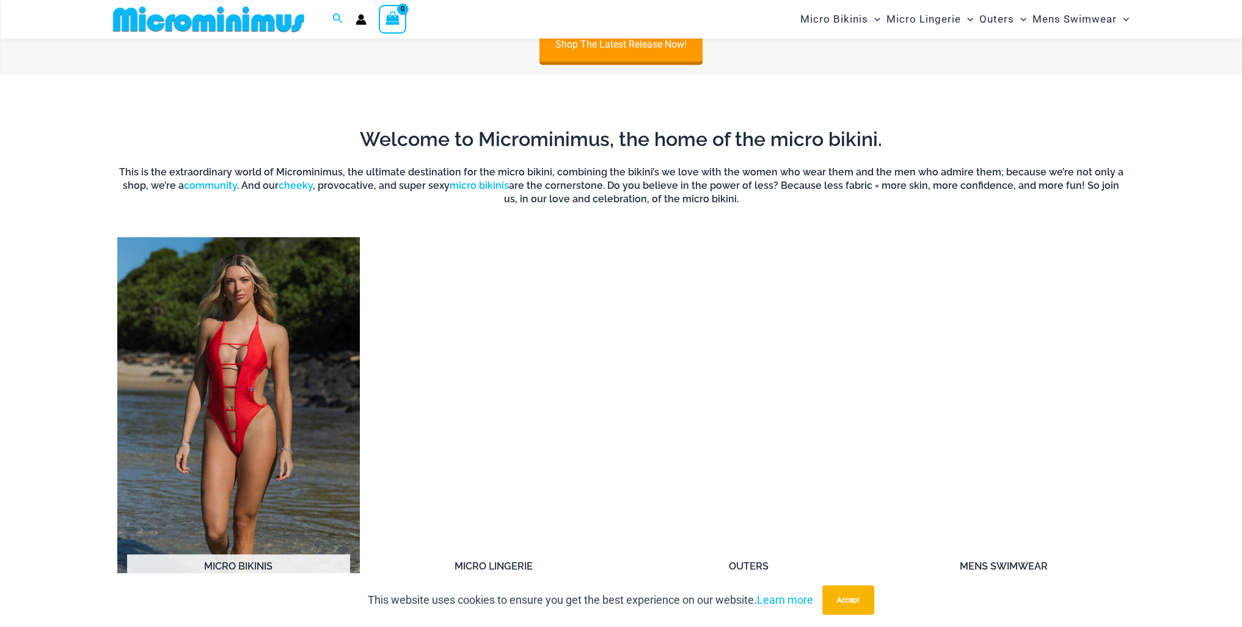
scroll to position [1089, 0]
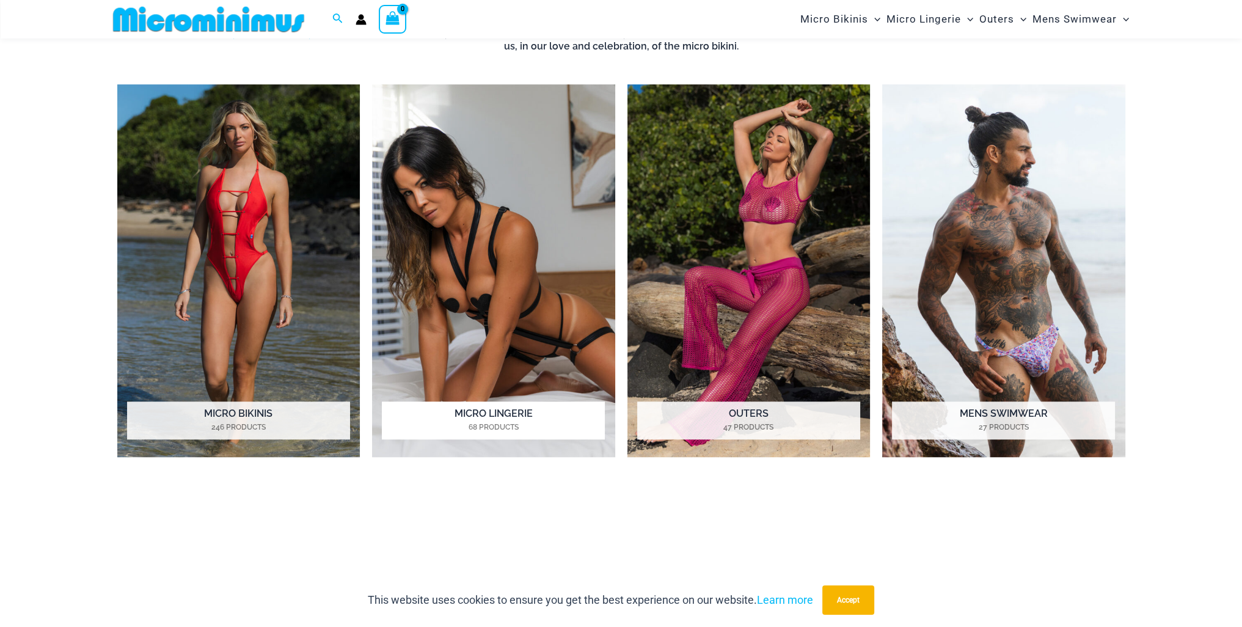
click at [472, 407] on h2 "Micro Lingerie 68 Products" at bounding box center [493, 420] width 223 height 38
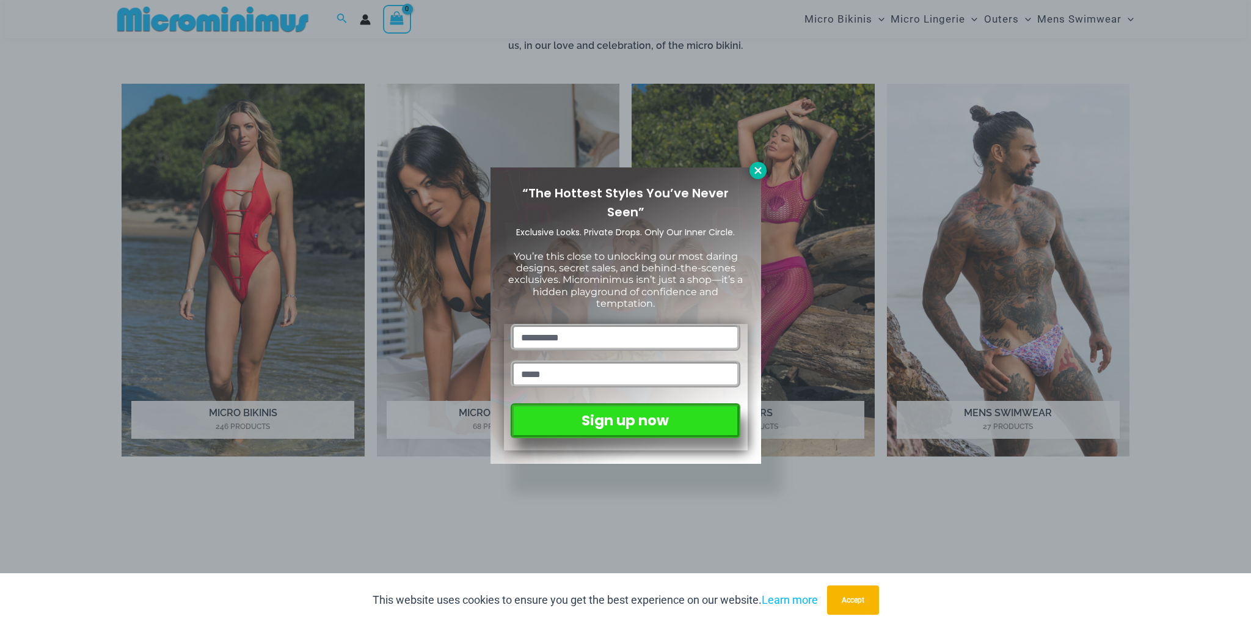
click at [761, 174] on icon at bounding box center [758, 170] width 11 height 11
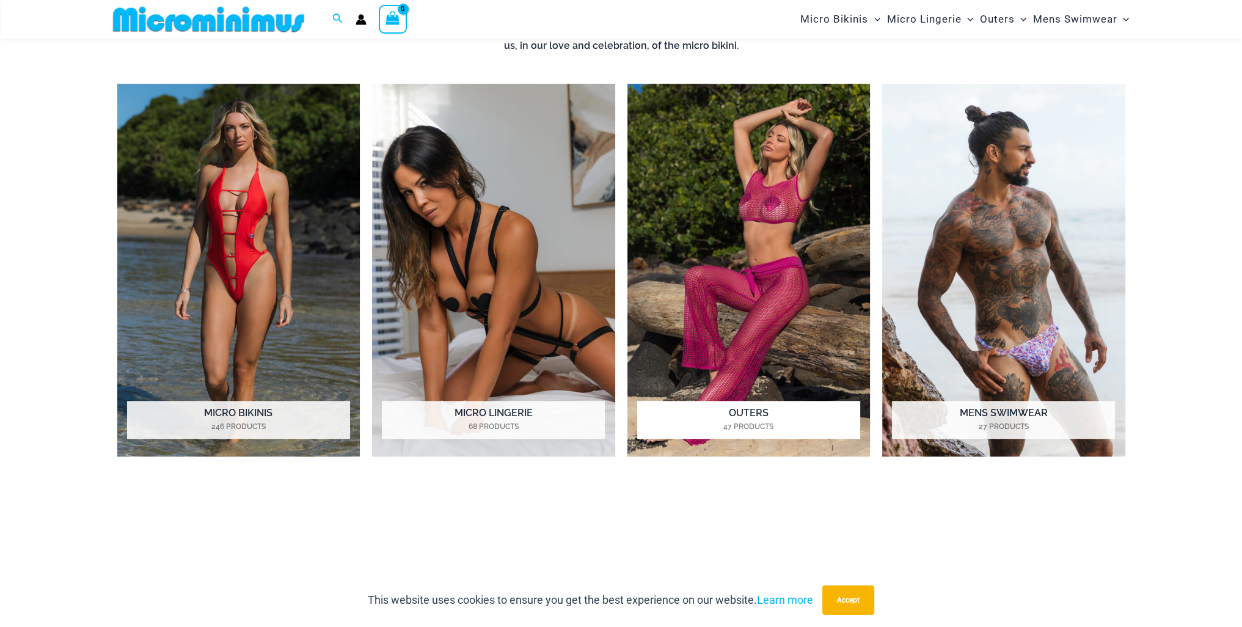
click at [782, 397] on img "Visit product category Outers" at bounding box center [749, 270] width 243 height 373
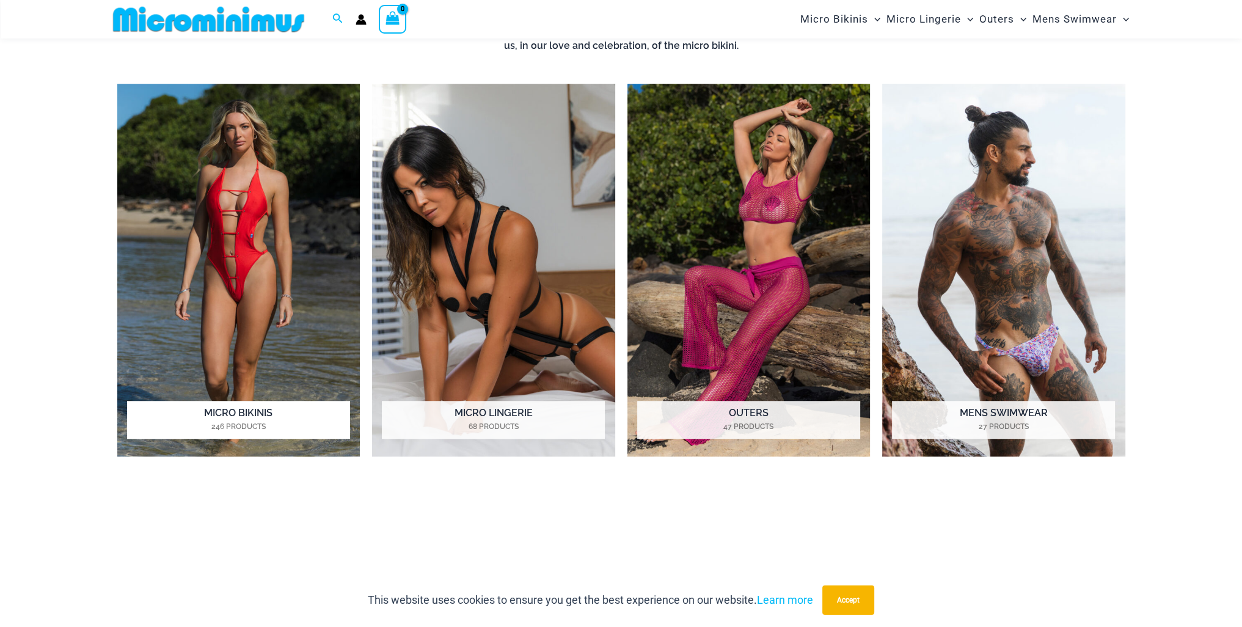
click at [196, 433] on h2 "Micro Bikinis 246 Products" at bounding box center [238, 420] width 223 height 38
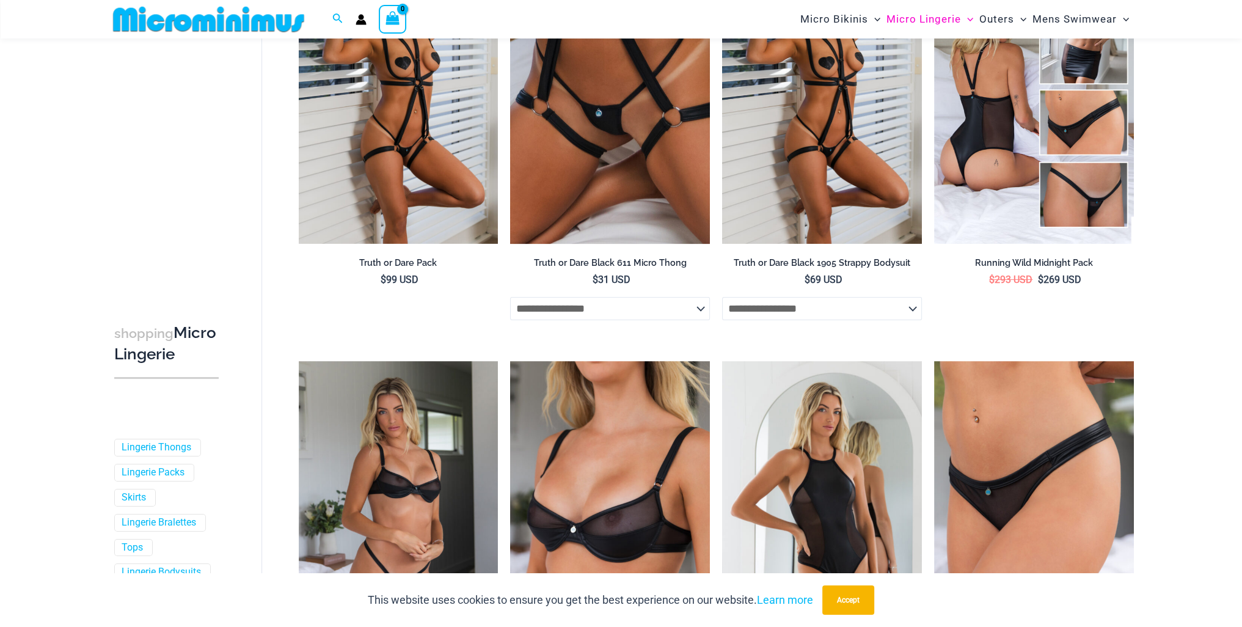
scroll to position [478, 0]
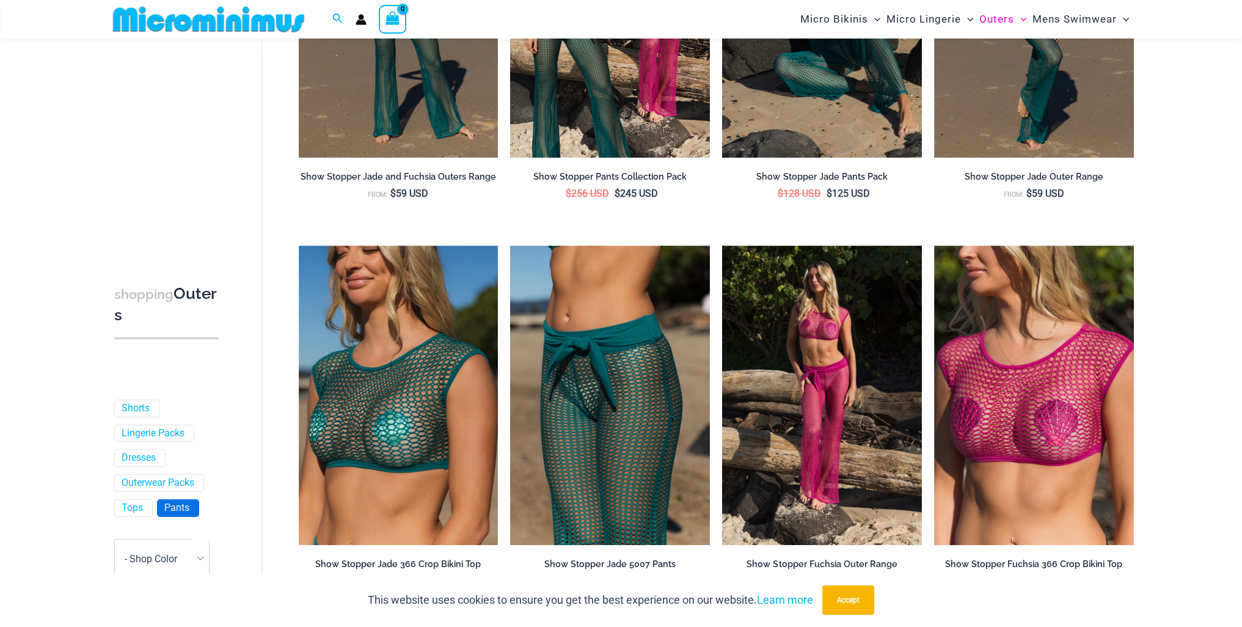
scroll to position [122, 0]
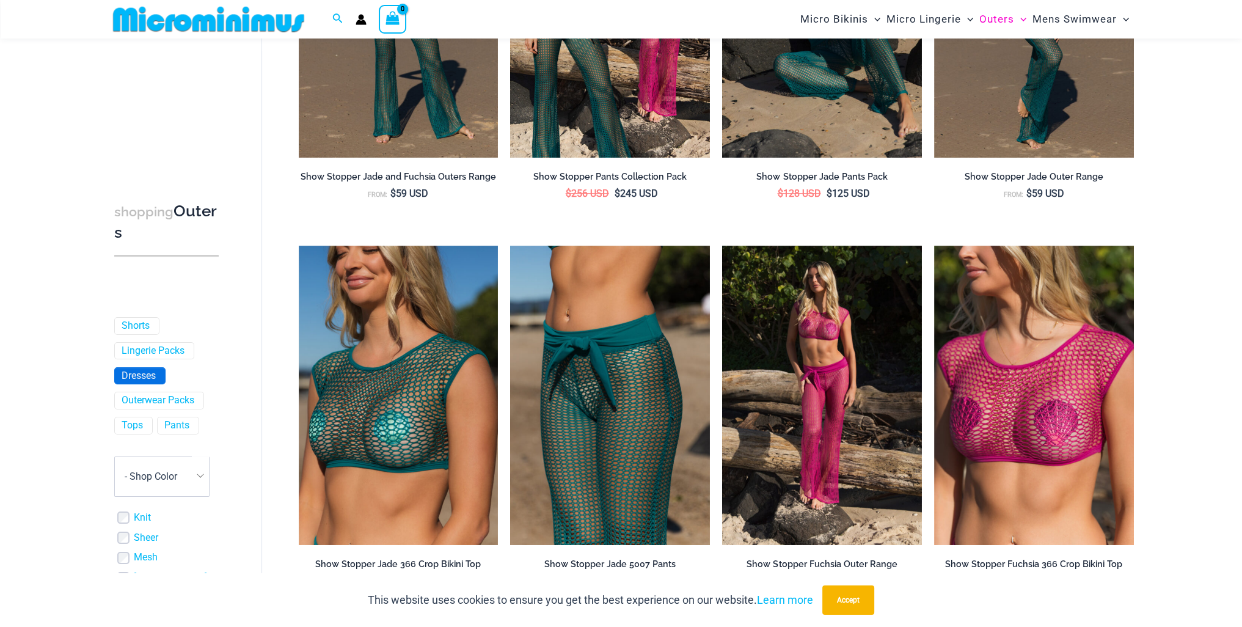
click at [161, 368] on span "Dresses" at bounding box center [140, 376] width 50 height 16
click at [151, 350] on link "Lingerie Packs" at bounding box center [153, 351] width 63 height 13
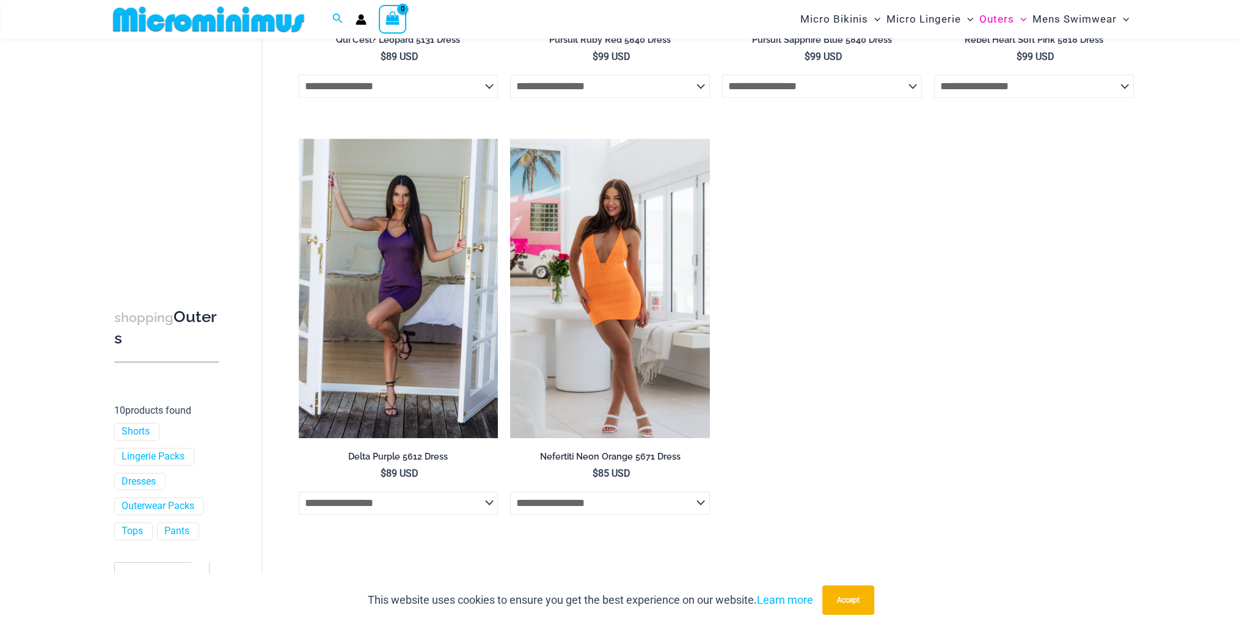
scroll to position [1028, 0]
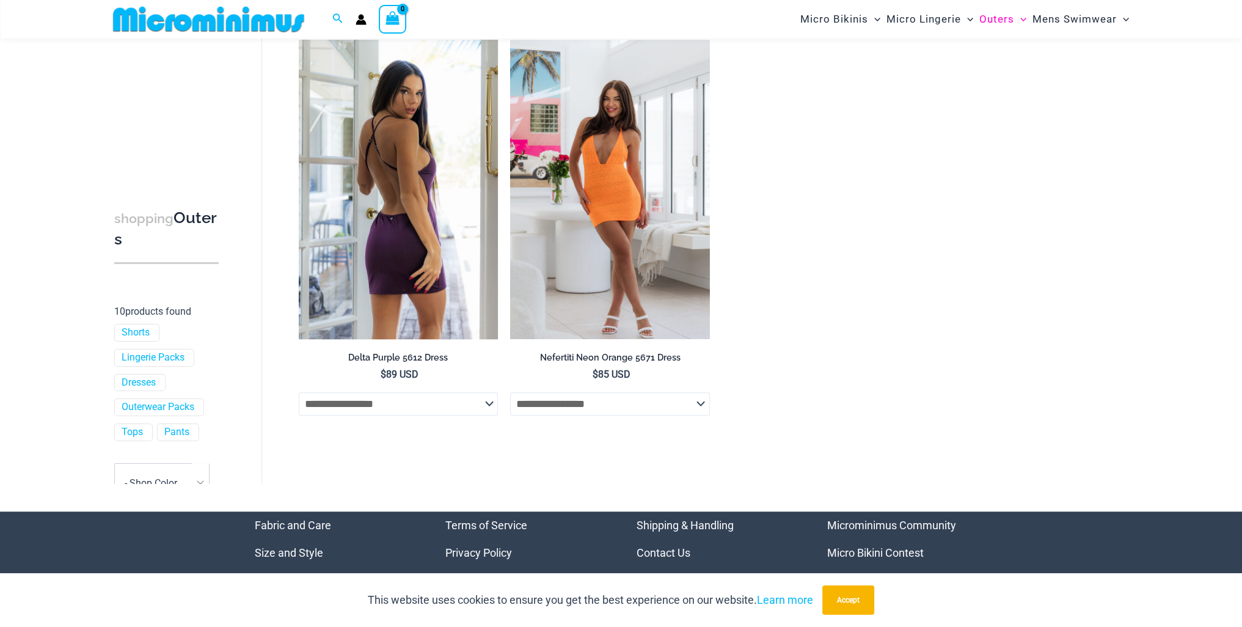
click at [442, 402] on select "**********" at bounding box center [399, 403] width 200 height 23
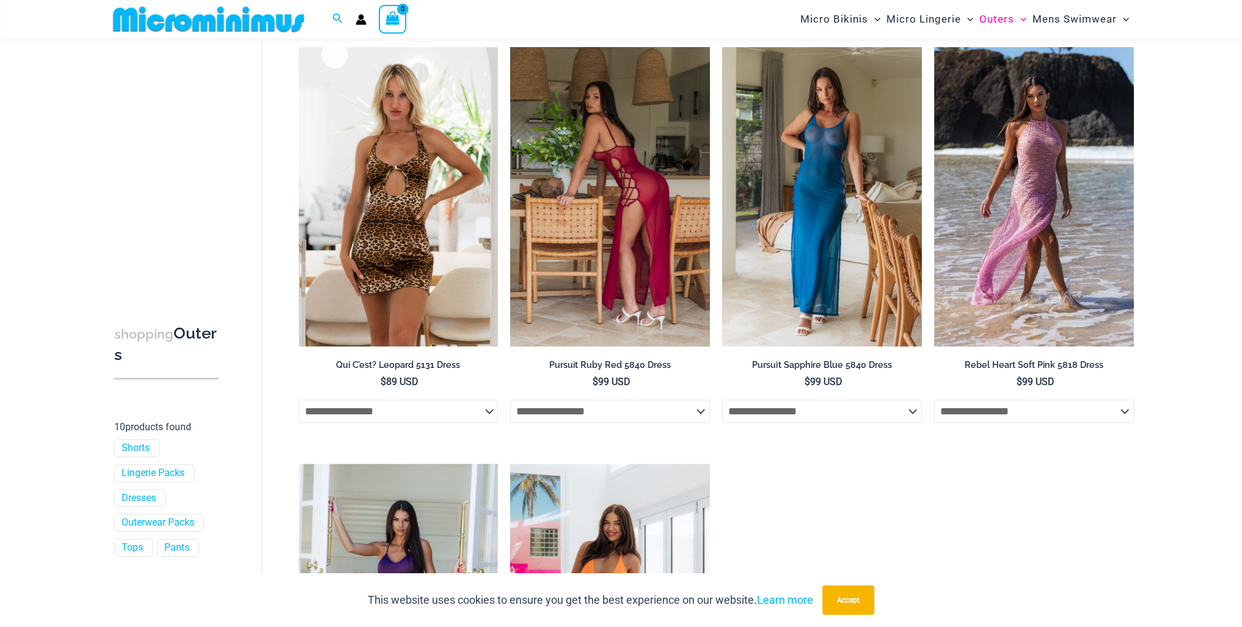
scroll to position [601, 0]
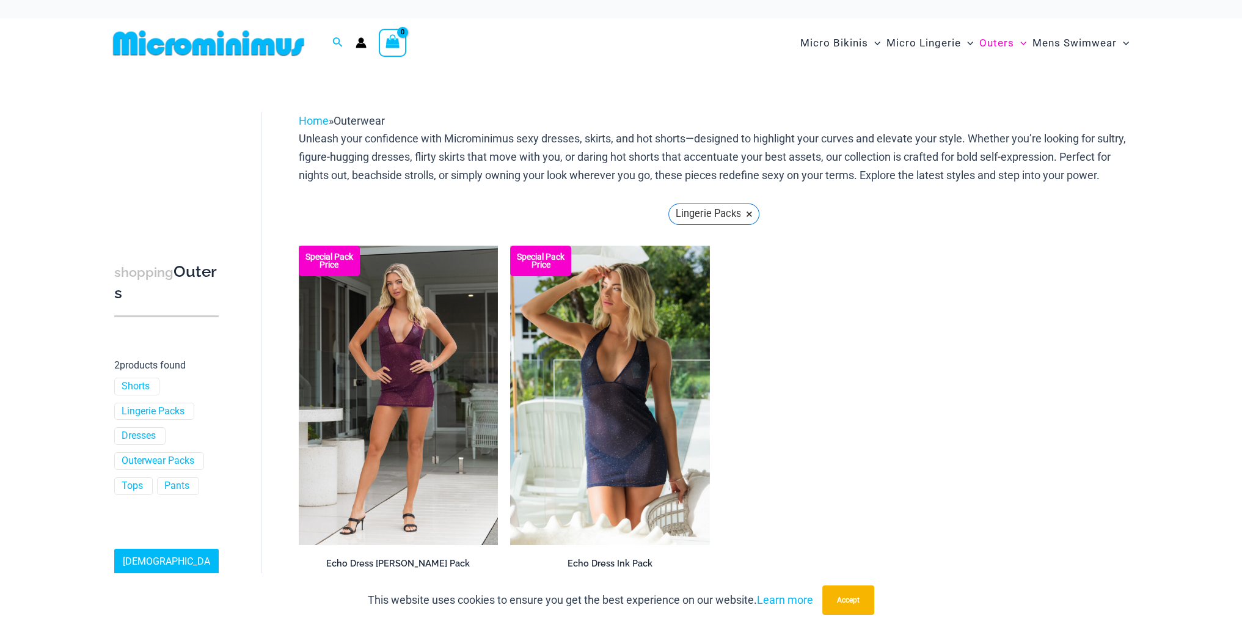
scroll to position [162, 0]
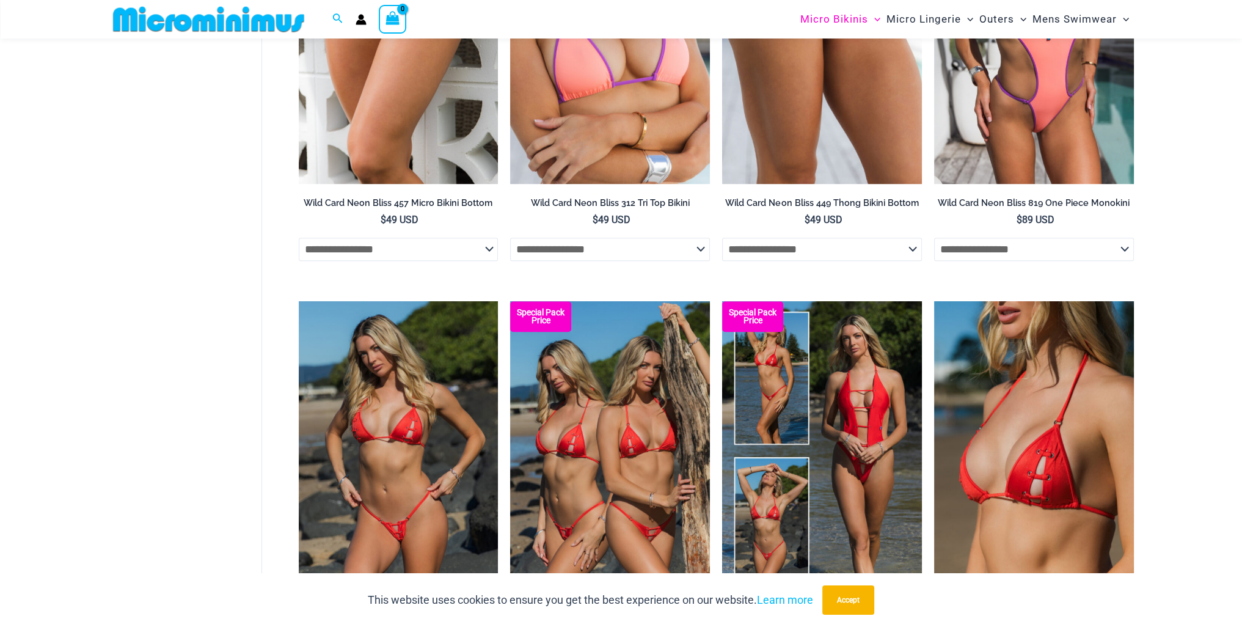
scroll to position [1099, 0]
